Goal: Transaction & Acquisition: Subscribe to service/newsletter

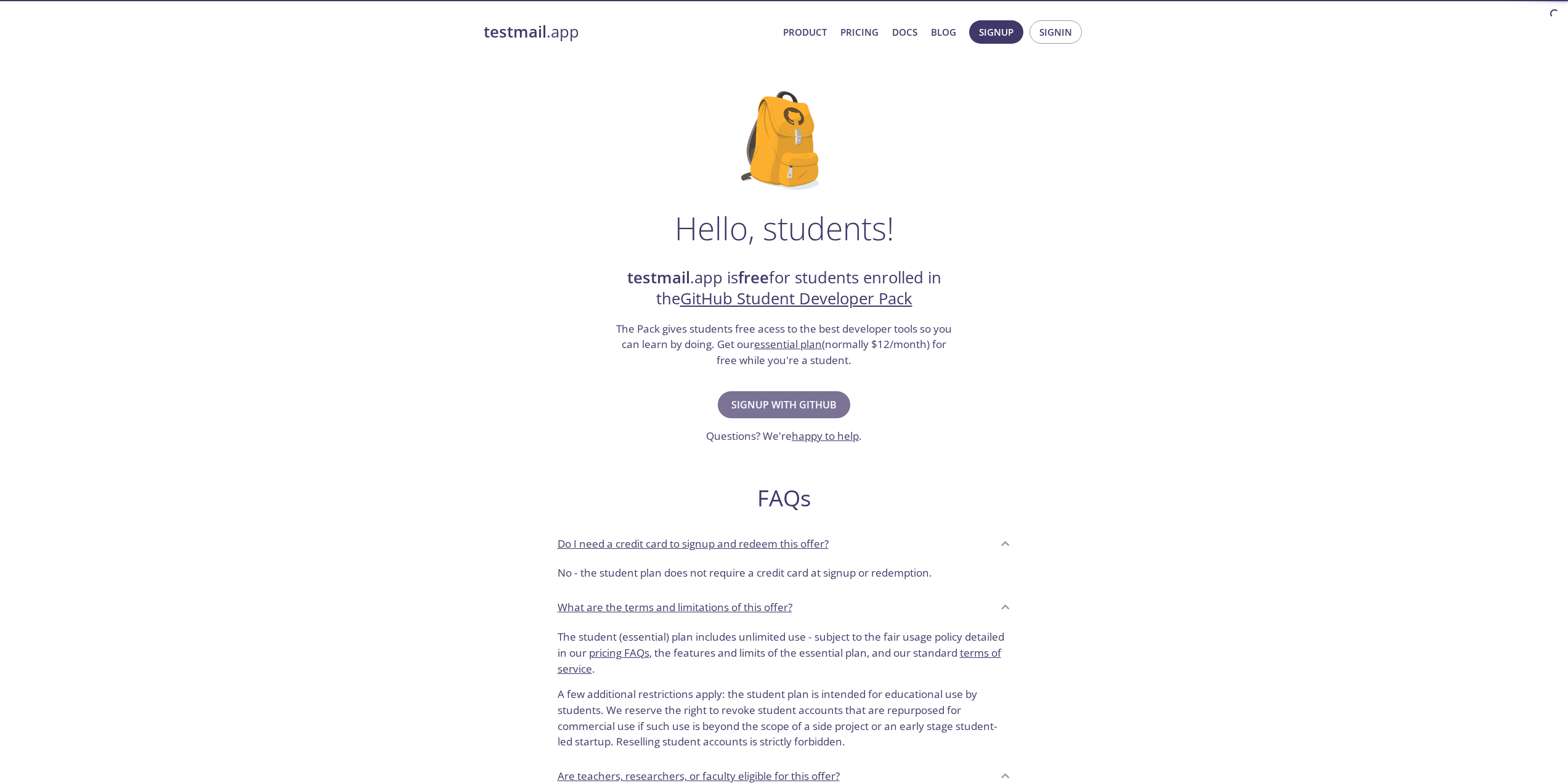
click at [784, 398] on span "Signup with GitHub" at bounding box center [784, 404] width 105 height 17
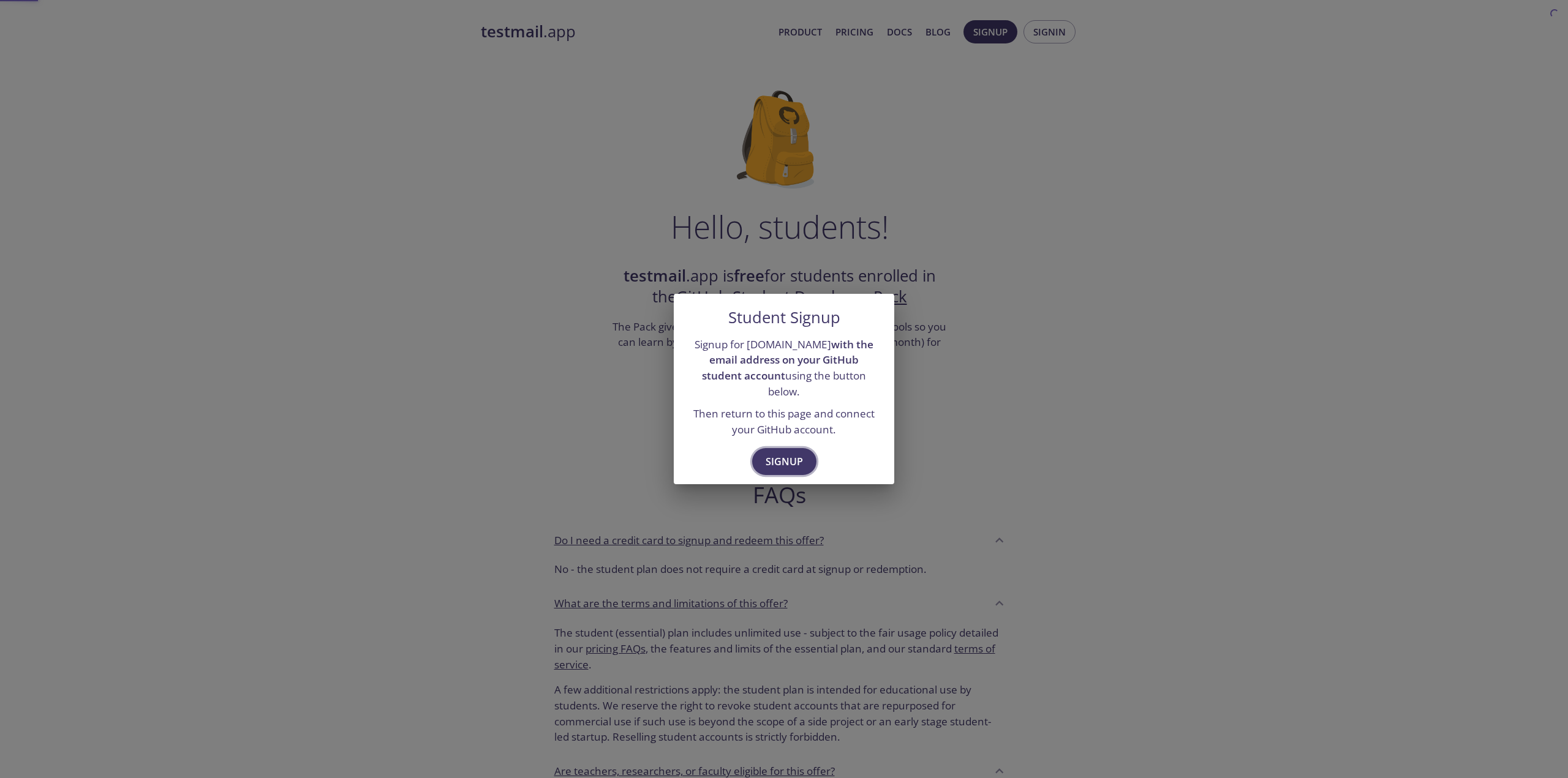
click at [798, 453] on span "Signup" at bounding box center [784, 461] width 38 height 17
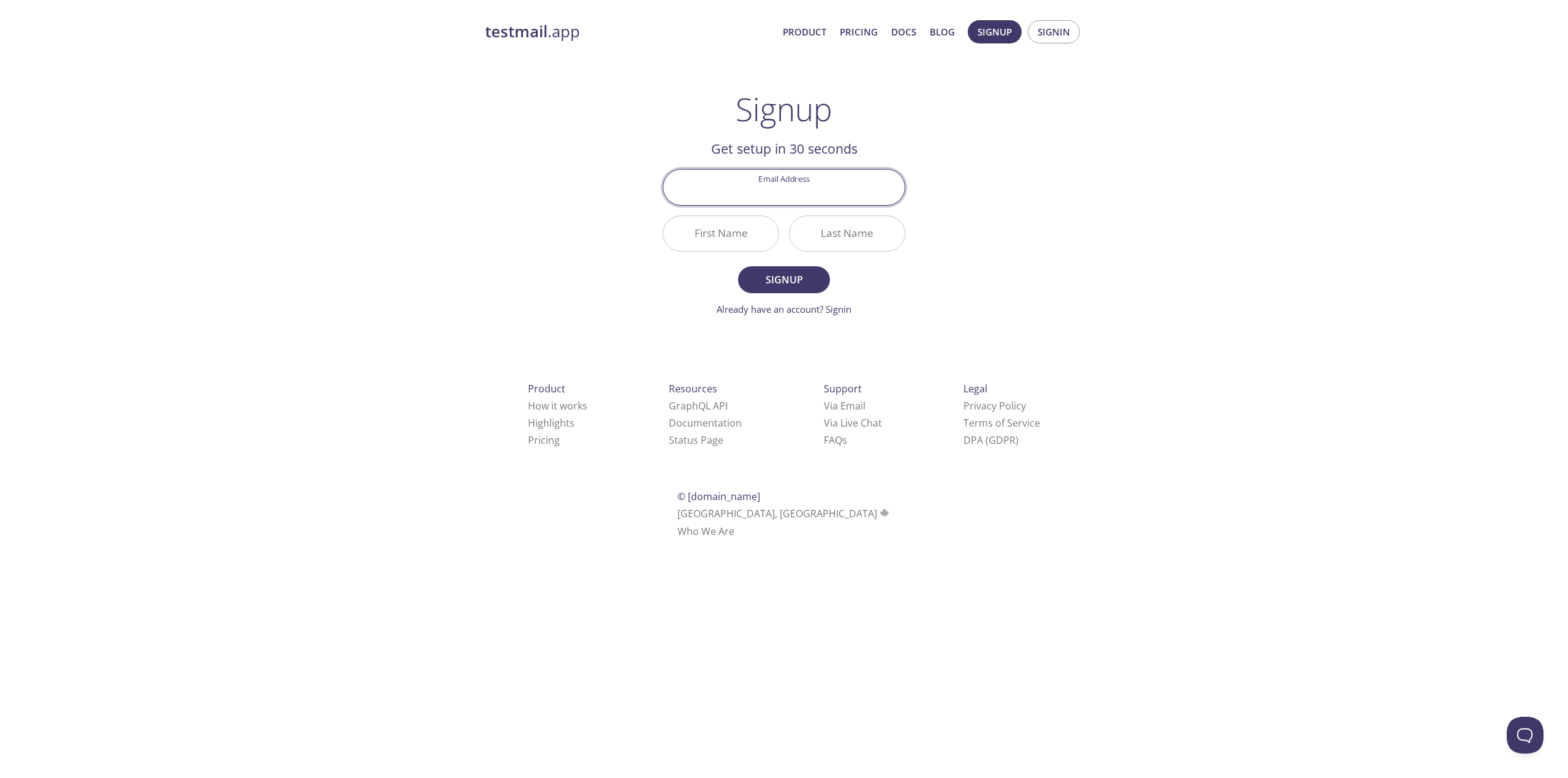
type input "m"
type input "[EMAIL_ADDRESS][DOMAIN_NAME]"
type input "[PERSON_NAME]"
type input "Wilscher"
click at [738, 266] on button "Signup" at bounding box center [784, 279] width 92 height 27
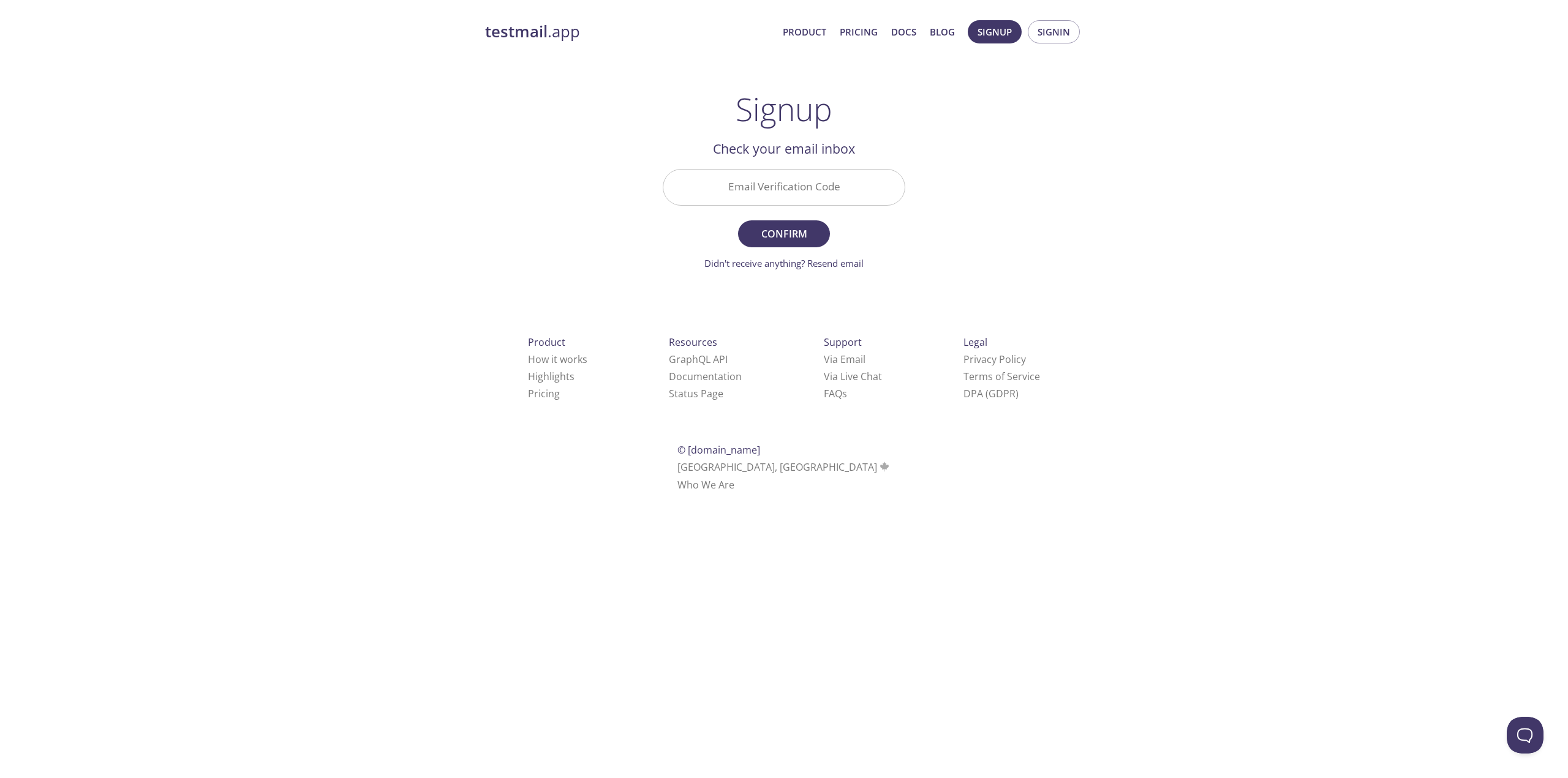
click at [848, 197] on input "Email Verification Code" at bounding box center [784, 186] width 241 height 35
paste input "7L5WU81"
type input "7L5WU81"
click at [799, 234] on span "Confirm" at bounding box center [784, 234] width 65 height 17
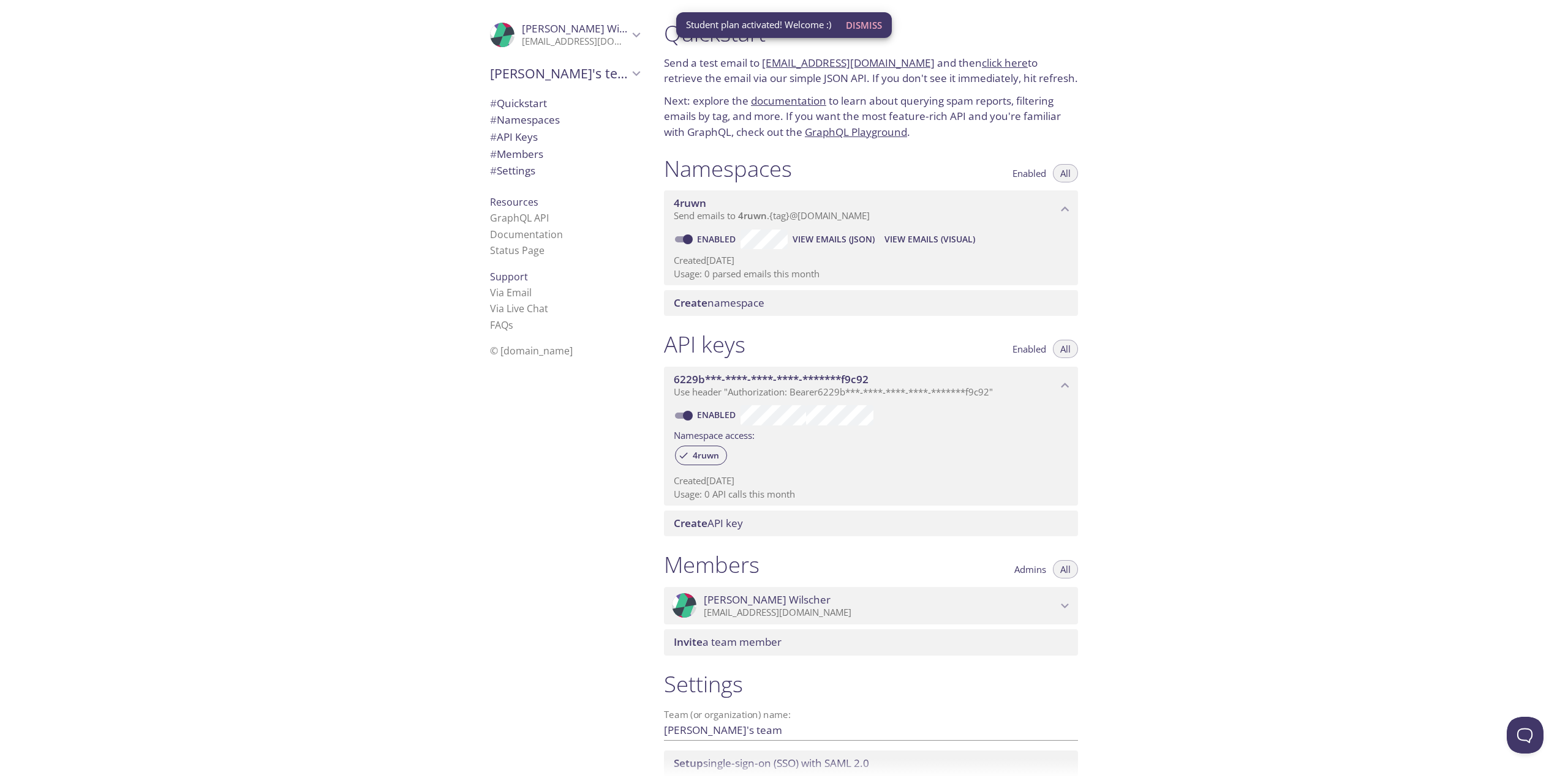
click at [878, 18] on span "Dismiss" at bounding box center [864, 25] width 36 height 16
click at [846, 211] on span "Send emails to 4ruwn . {tag} @inbox.testmail.app" at bounding box center [771, 216] width 196 height 12
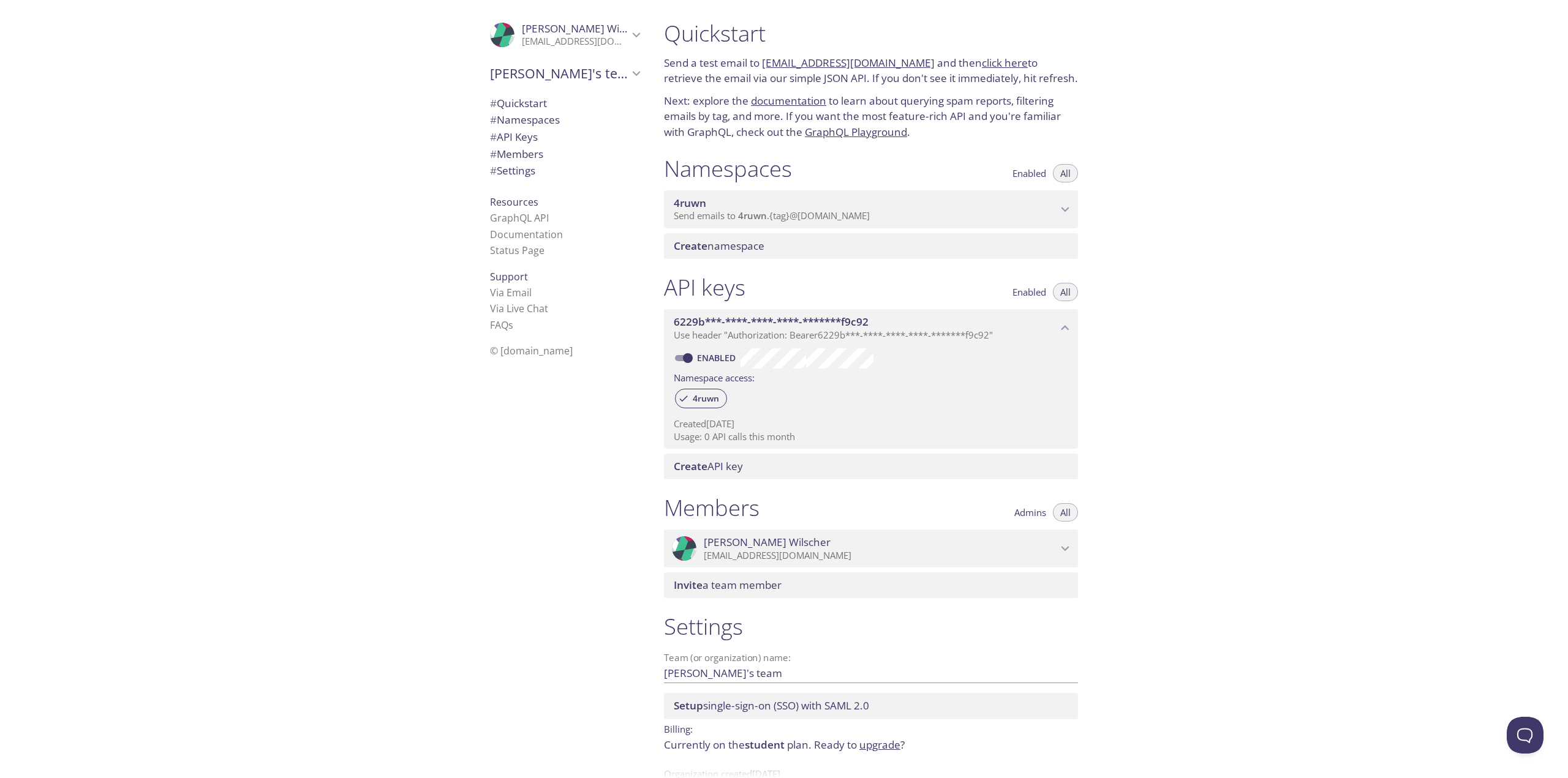
click at [846, 211] on span "Send emails to 4ruwn . {tag} @inbox.testmail.app" at bounding box center [771, 216] width 196 height 12
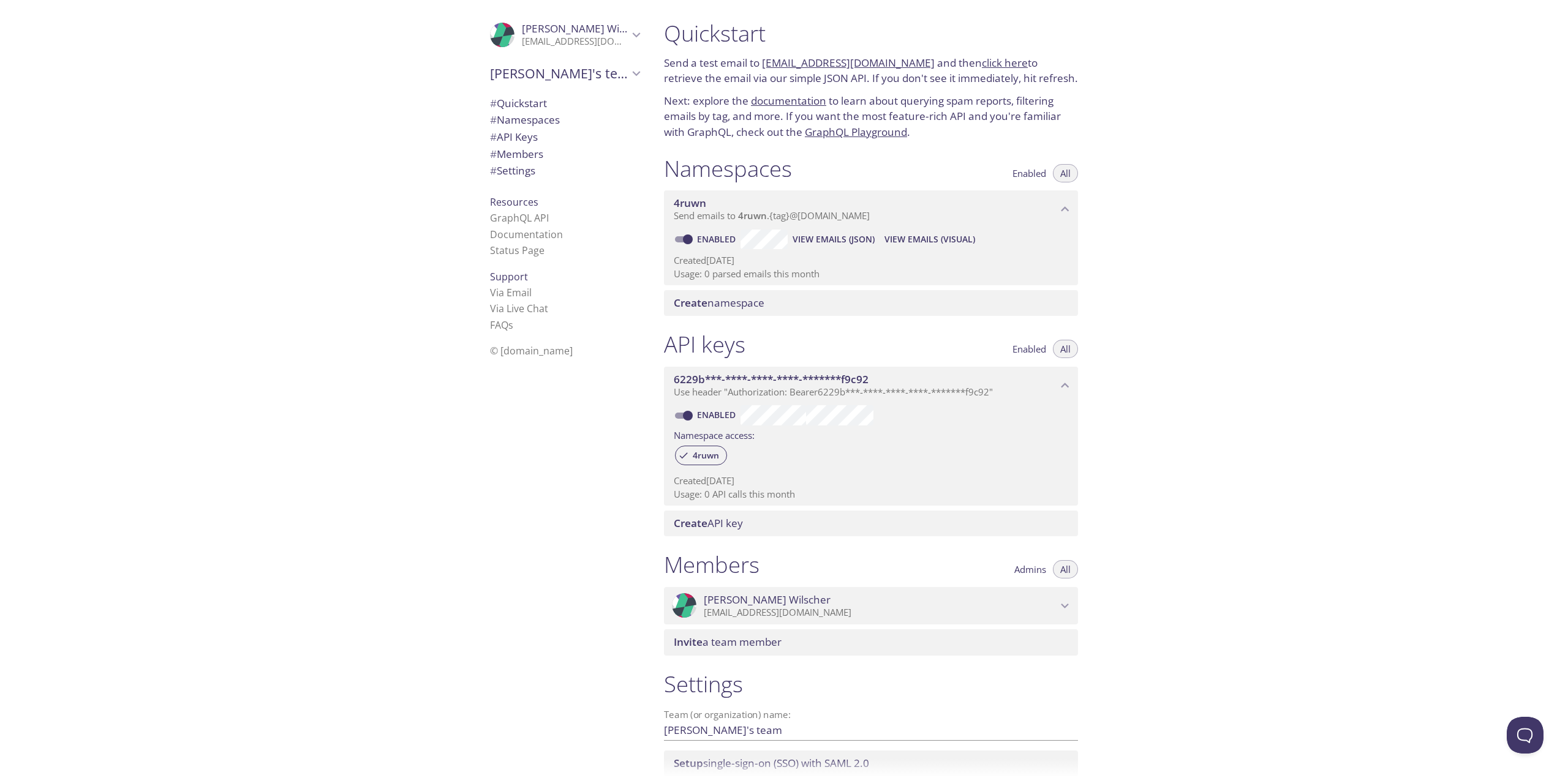
click at [1002, 59] on link "click here" at bounding box center [1004, 63] width 46 height 14
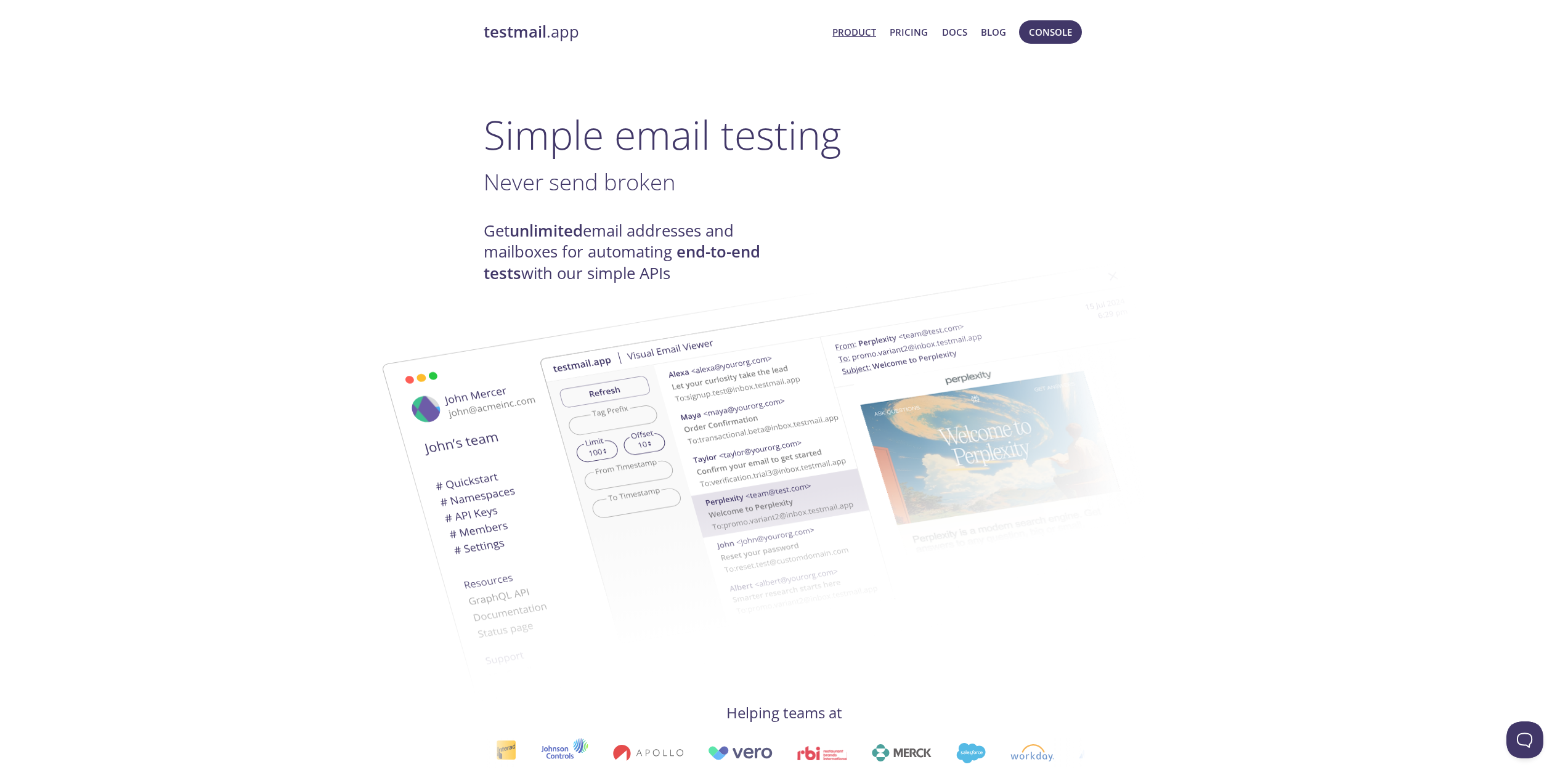
click at [844, 34] on link "Product" at bounding box center [854, 32] width 44 height 16
click at [1068, 33] on span "Console" at bounding box center [1050, 32] width 43 height 16
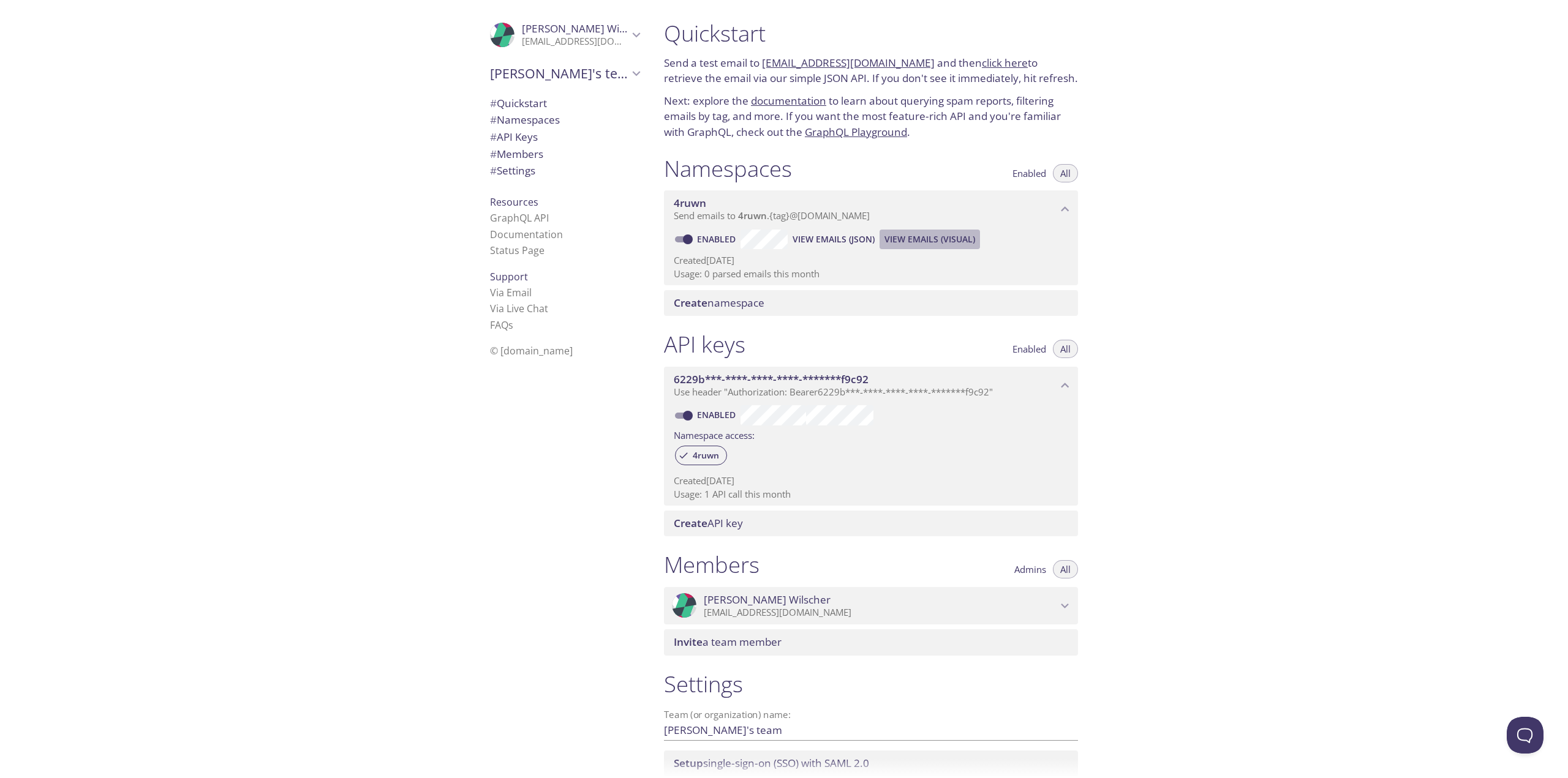
click at [901, 239] on span "View Emails (Visual)" at bounding box center [929, 240] width 91 height 15
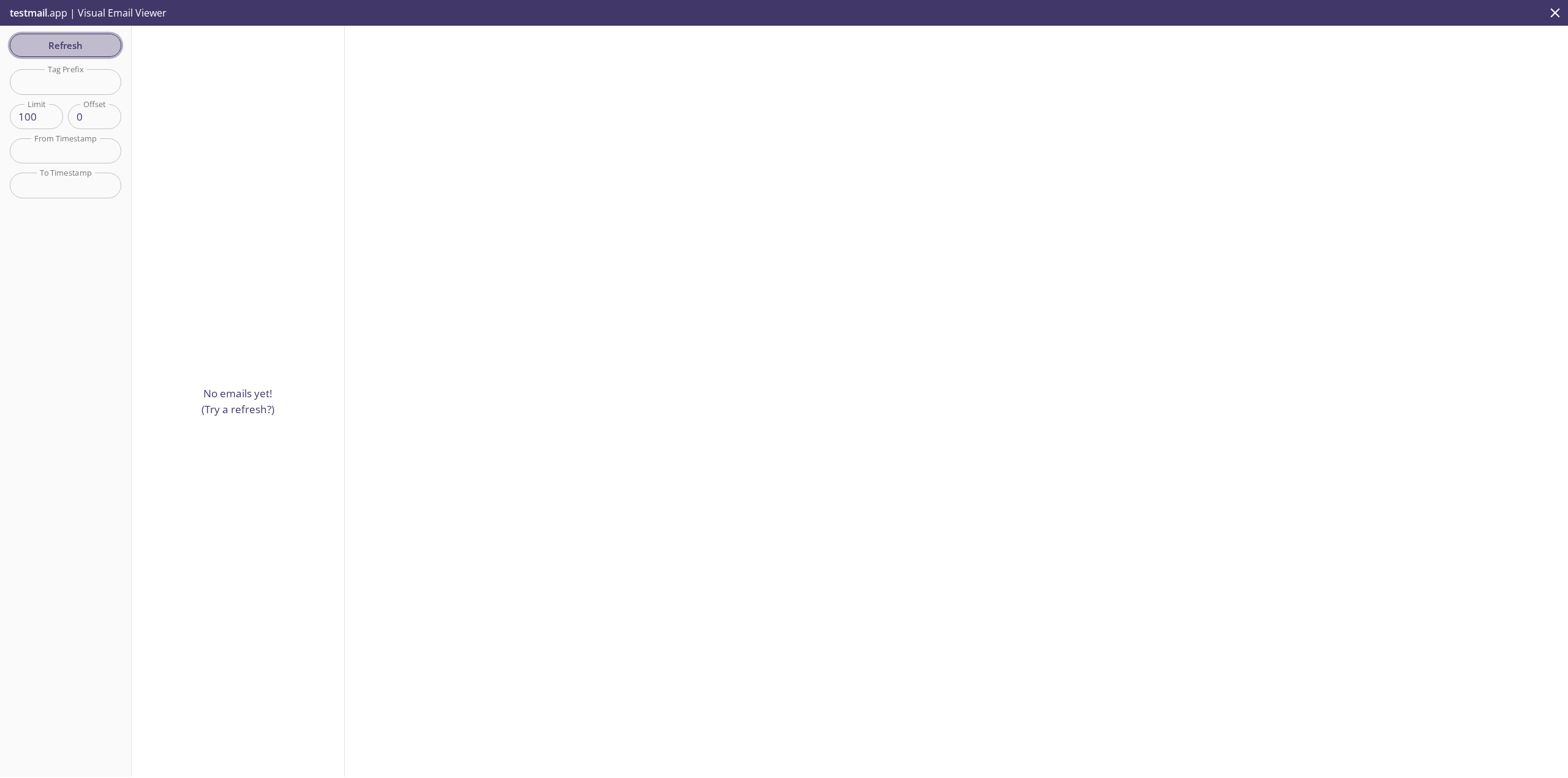
click at [96, 36] on button "Refresh" at bounding box center [65, 45] width 111 height 23
click at [85, 18] on p "testmail .app | Visual Email Viewer" at bounding box center [87, 13] width 174 height 26
click at [1546, 16] on button "close" at bounding box center [1555, 13] width 26 height 26
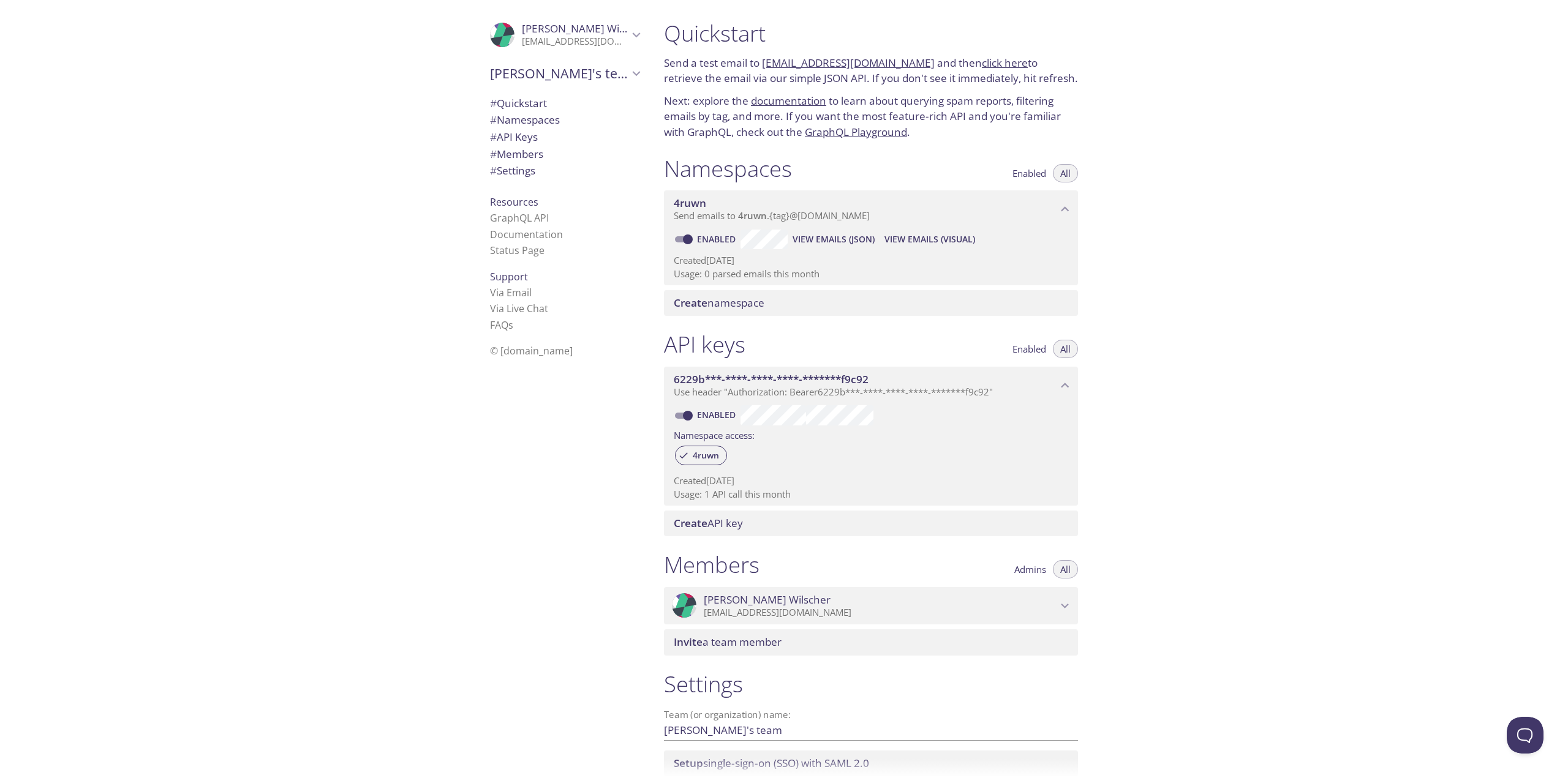
scroll to position [61, 0]
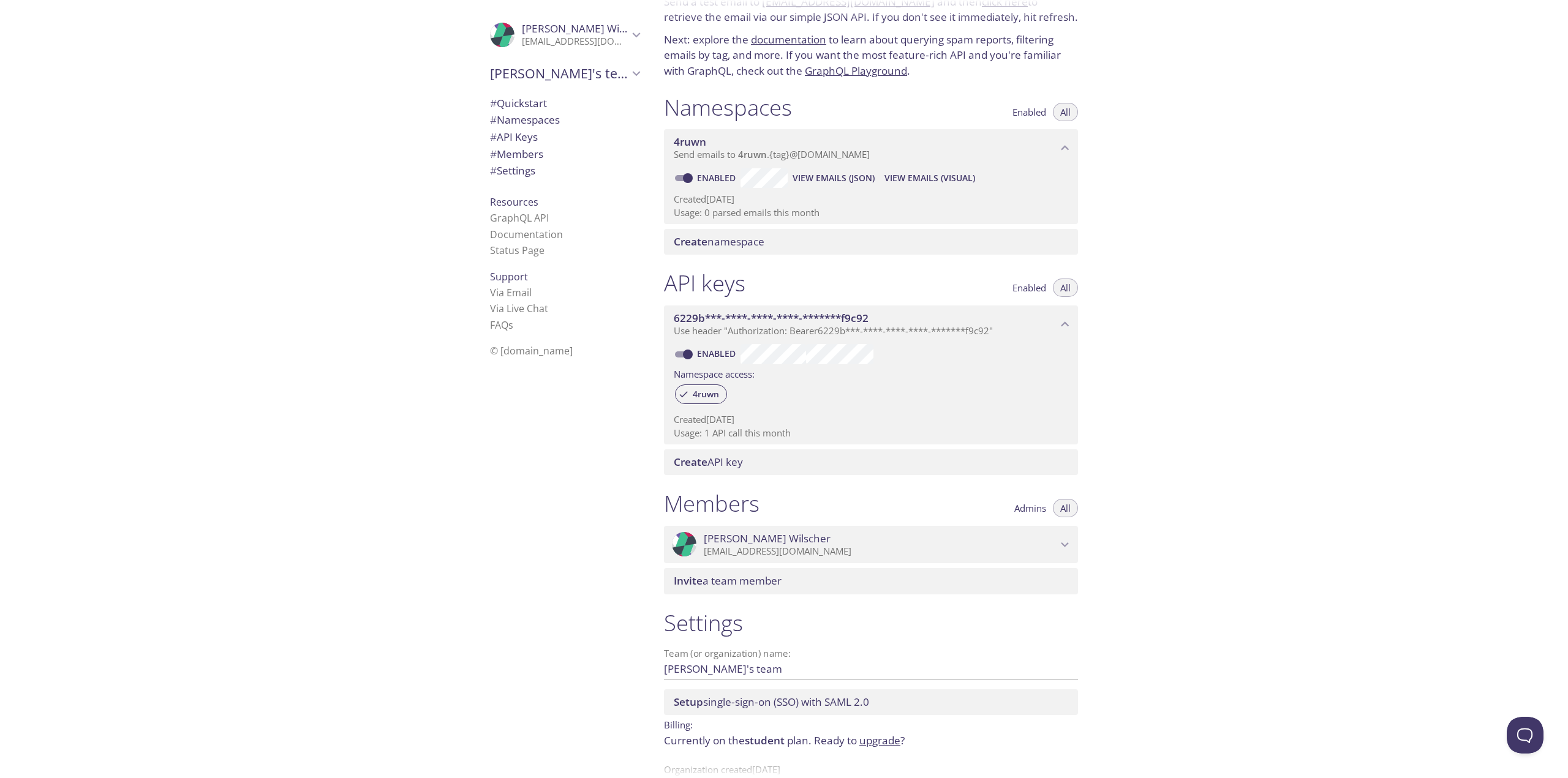
click at [760, 428] on p "Usage: 1 API call this month" at bounding box center [870, 433] width 394 height 13
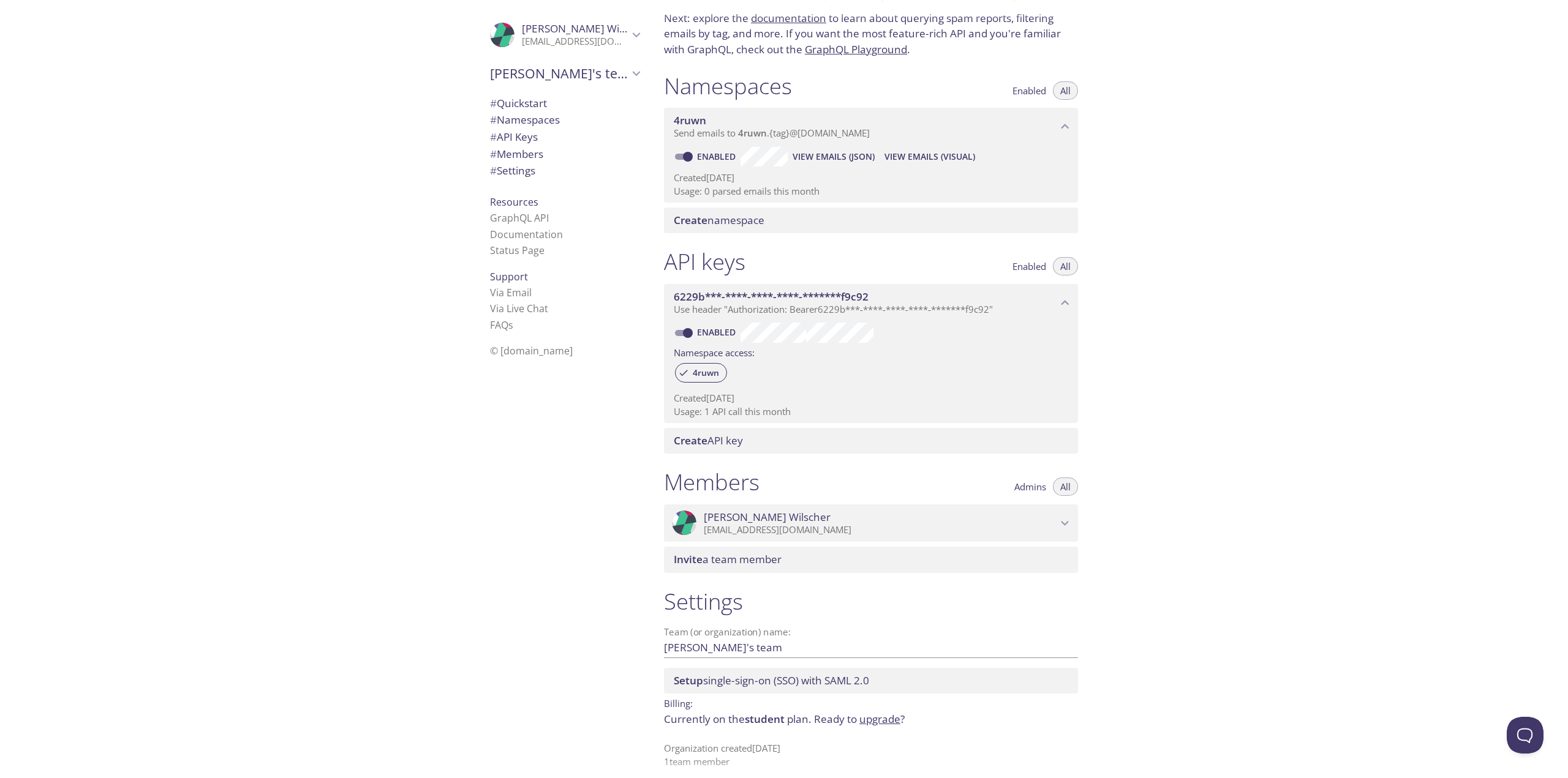
scroll to position [92, 0]
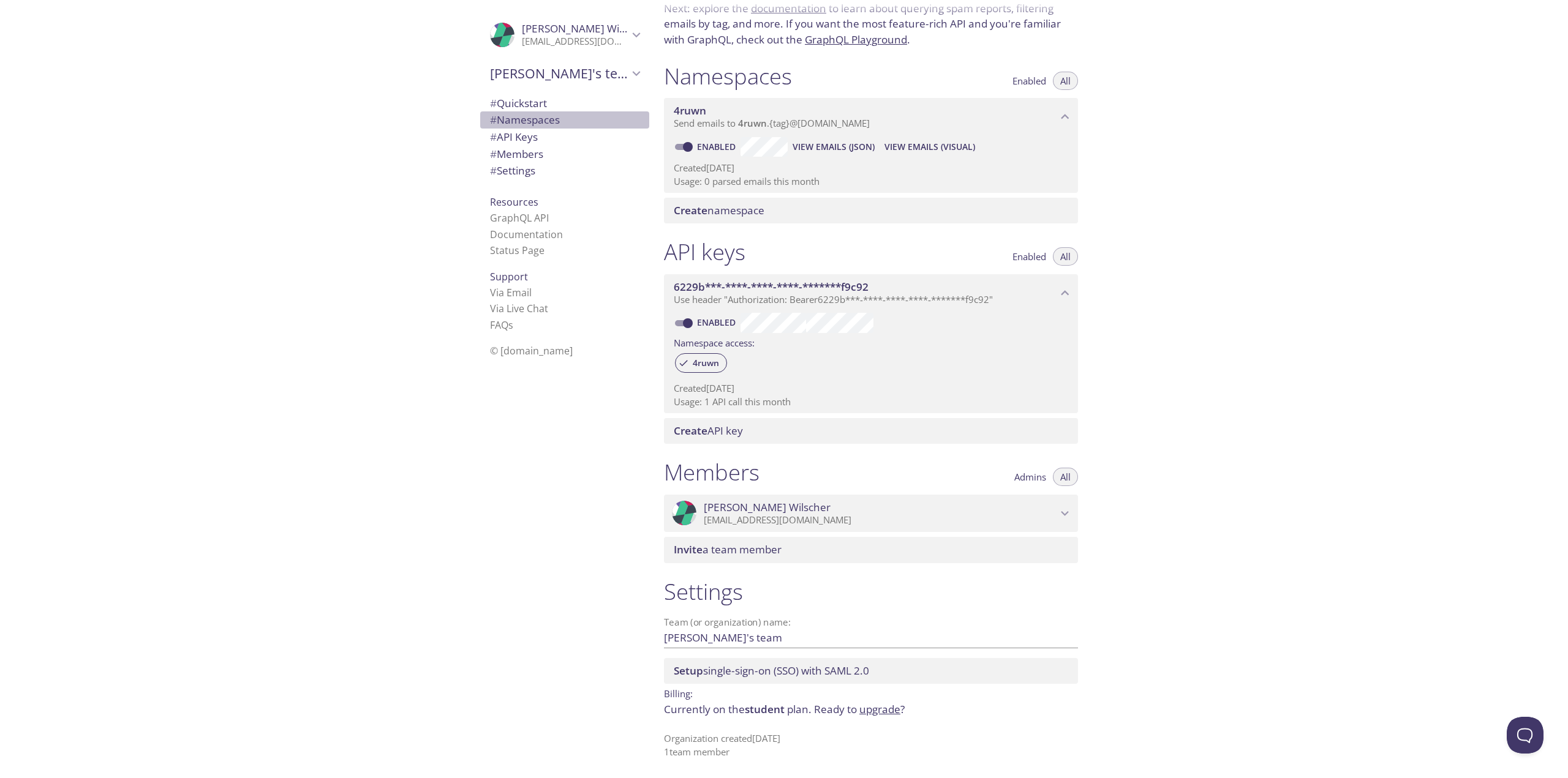
click at [539, 115] on span "# Namespaces" at bounding box center [525, 120] width 70 height 14
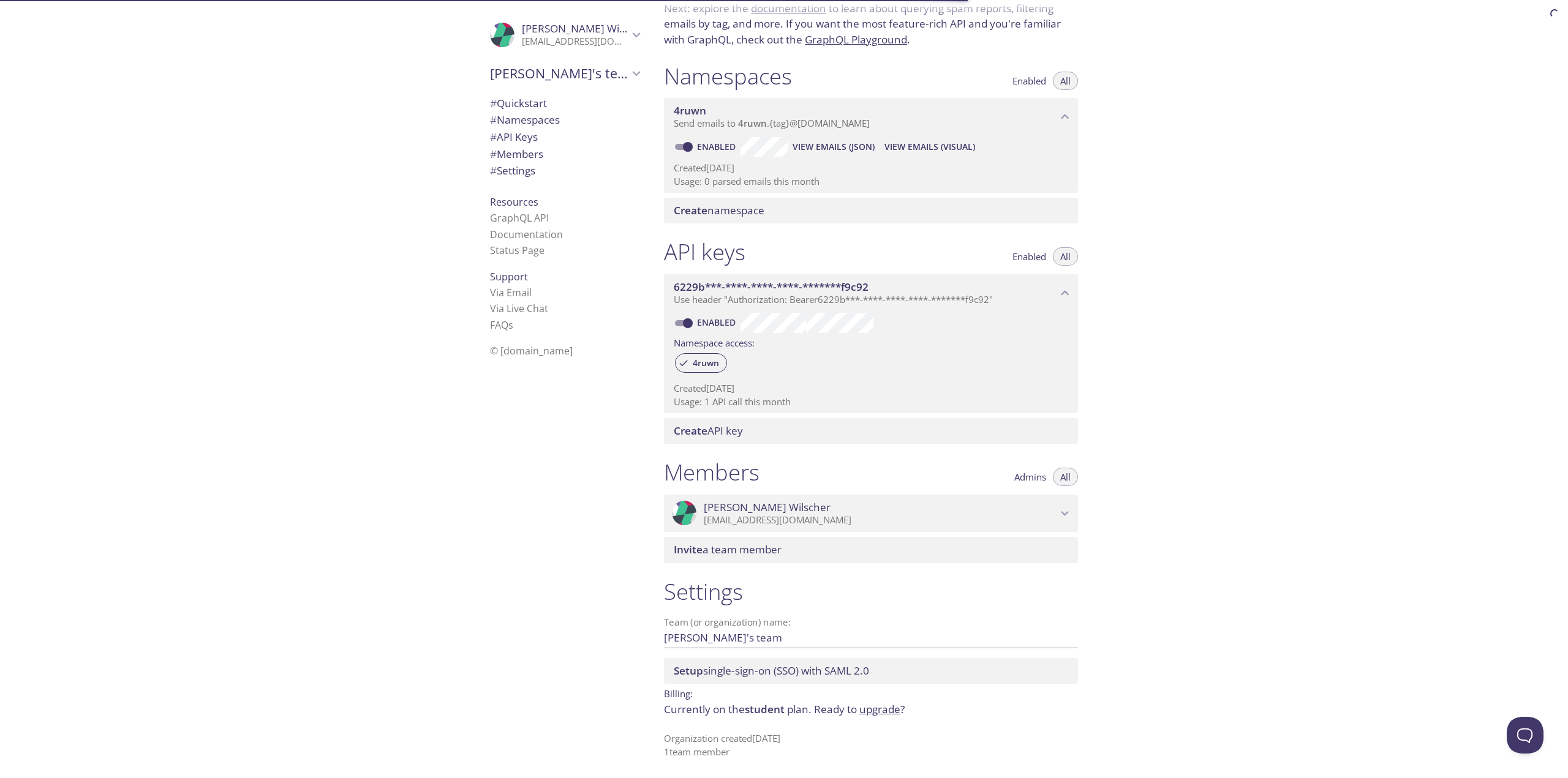
click at [534, 104] on span "# Quickstart" at bounding box center [518, 103] width 57 height 14
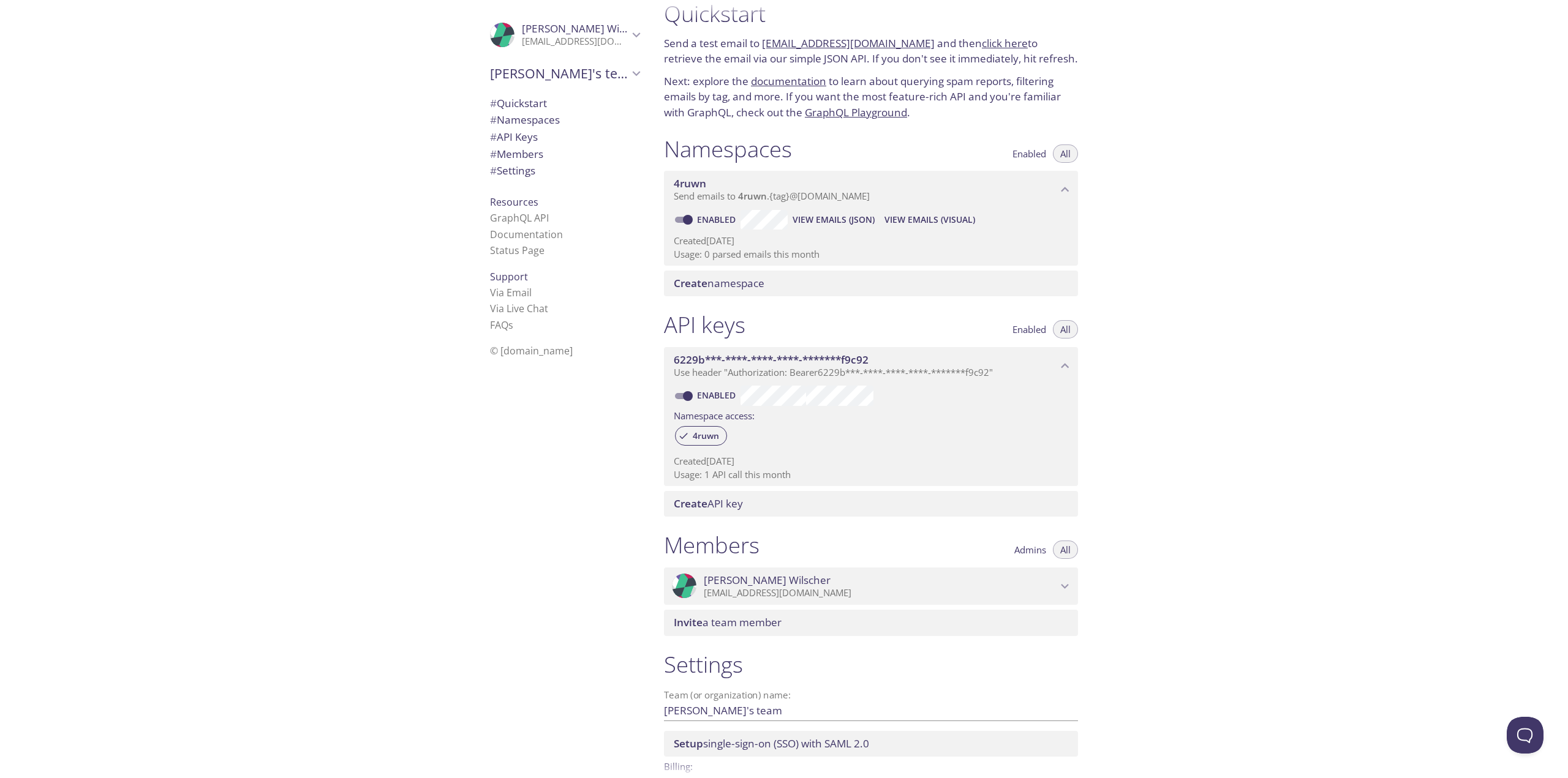
click at [810, 83] on link "documentation" at bounding box center [788, 81] width 75 height 14
